Goal: Navigation & Orientation: Find specific page/section

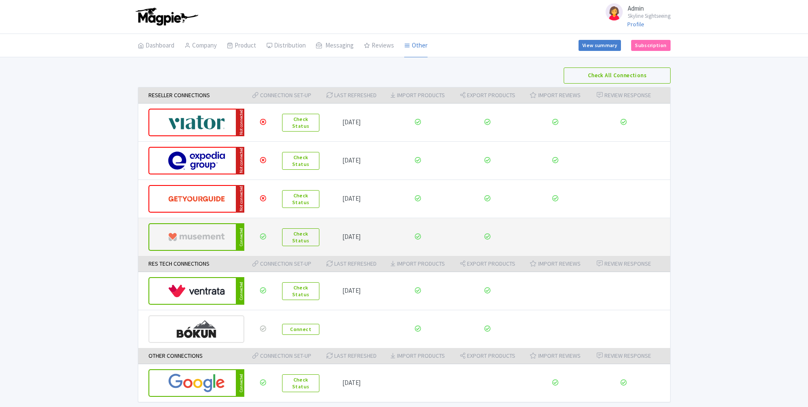
click at [222, 232] on img at bounding box center [196, 237] width 57 height 26
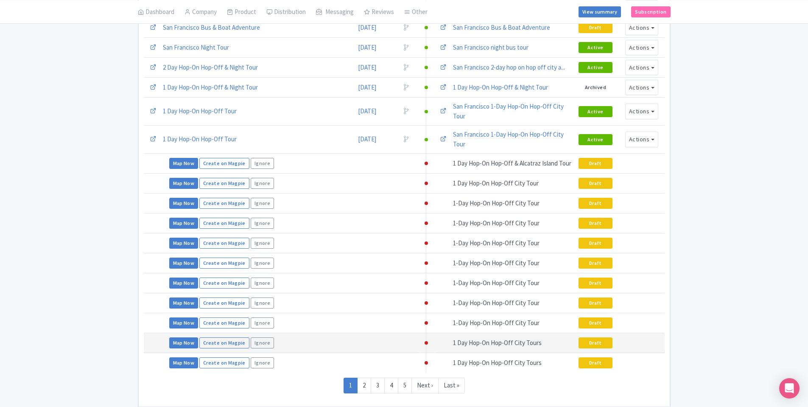
scroll to position [332, 0]
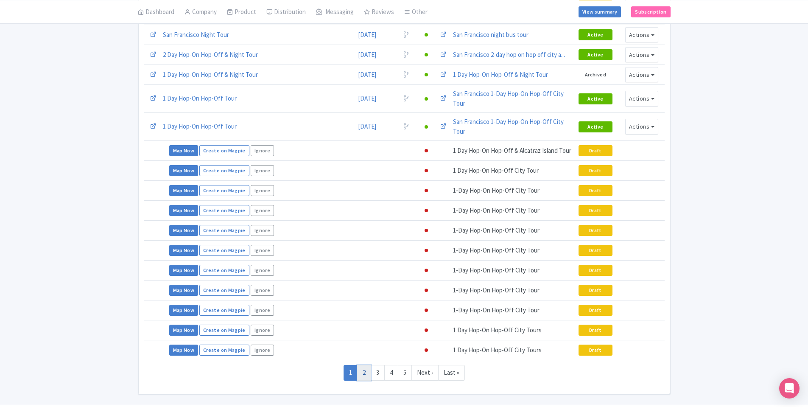
click at [362, 365] on link "2" at bounding box center [364, 373] width 14 height 16
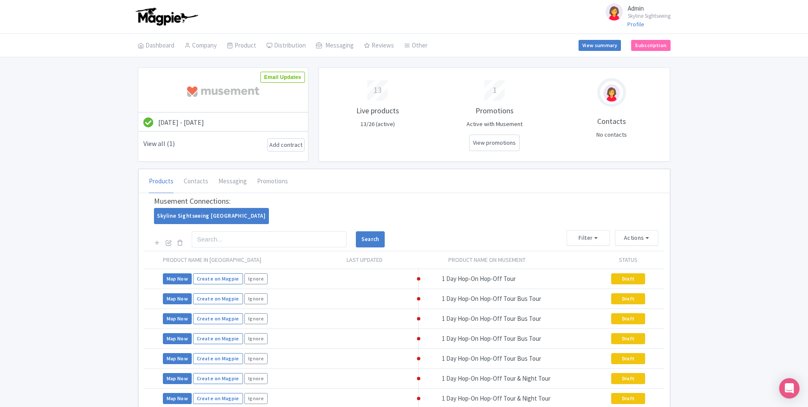
scroll to position [332, 0]
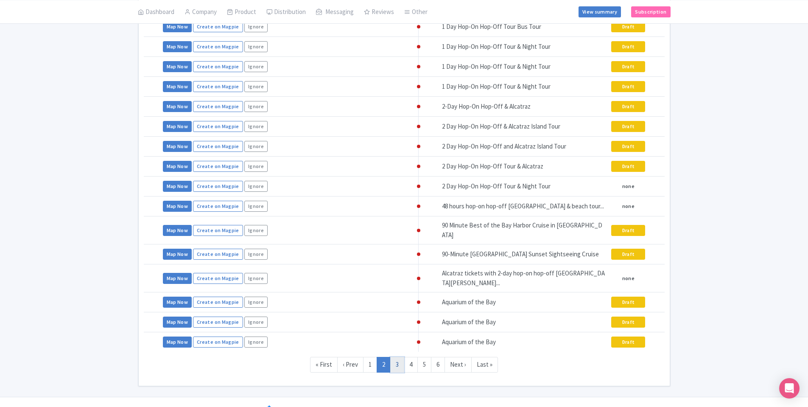
click at [401, 357] on link "3" at bounding box center [397, 365] width 14 height 16
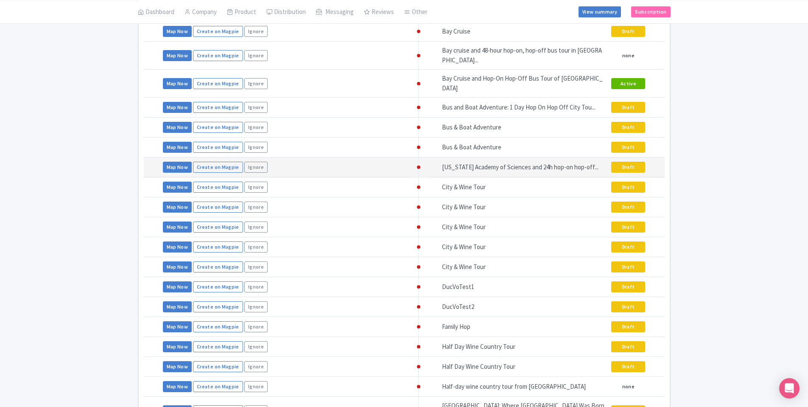
scroll to position [332, 0]
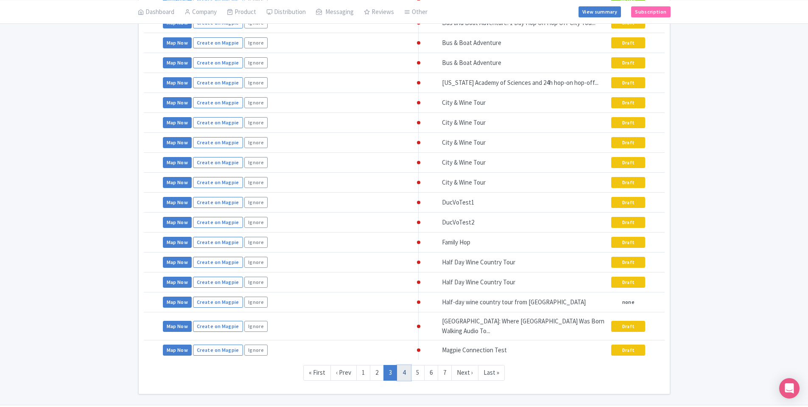
click at [409, 365] on link "4" at bounding box center [404, 373] width 14 height 16
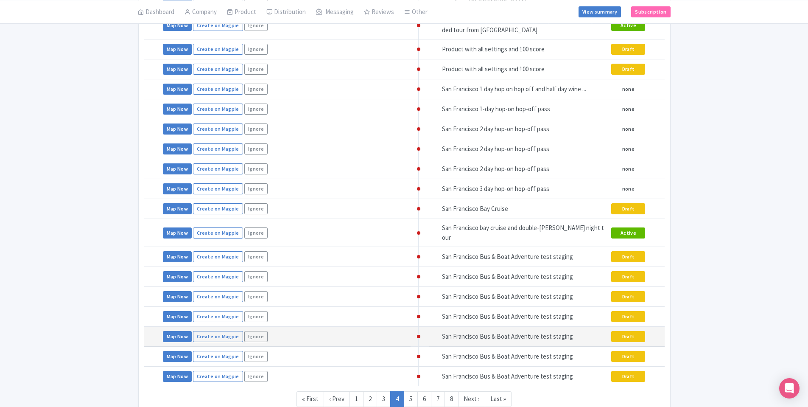
scroll to position [332, 0]
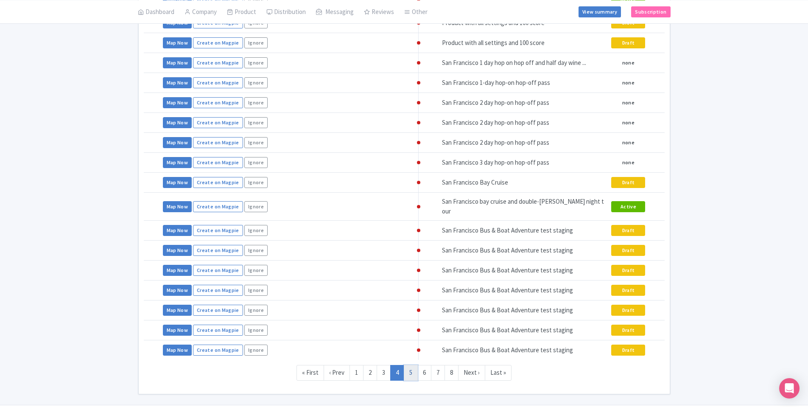
click at [410, 365] on link "5" at bounding box center [411, 373] width 14 height 16
